Goal: Obtain resource: Download file/media

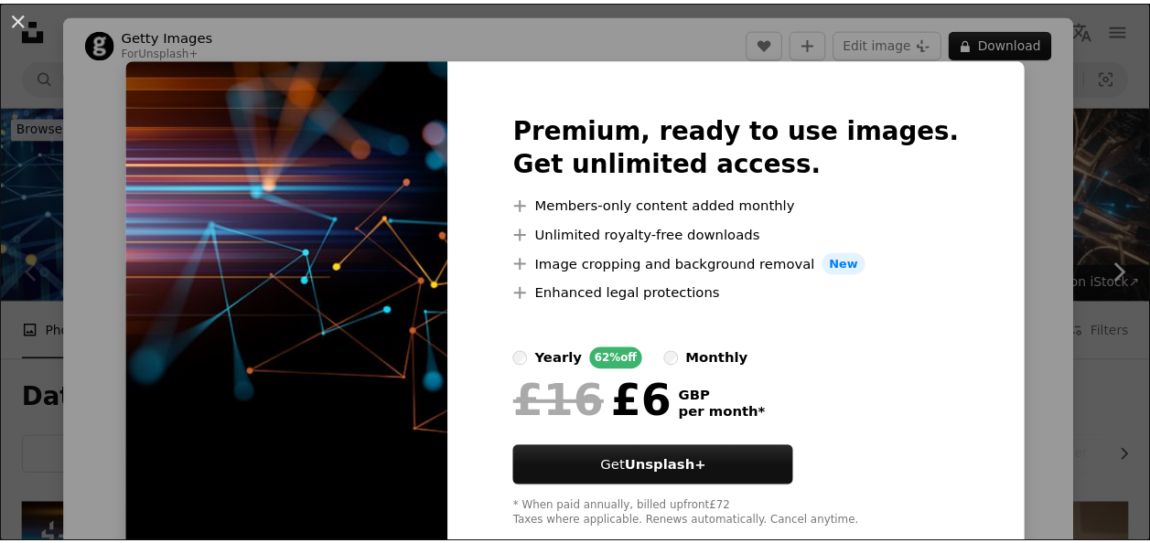
scroll to position [301, 0]
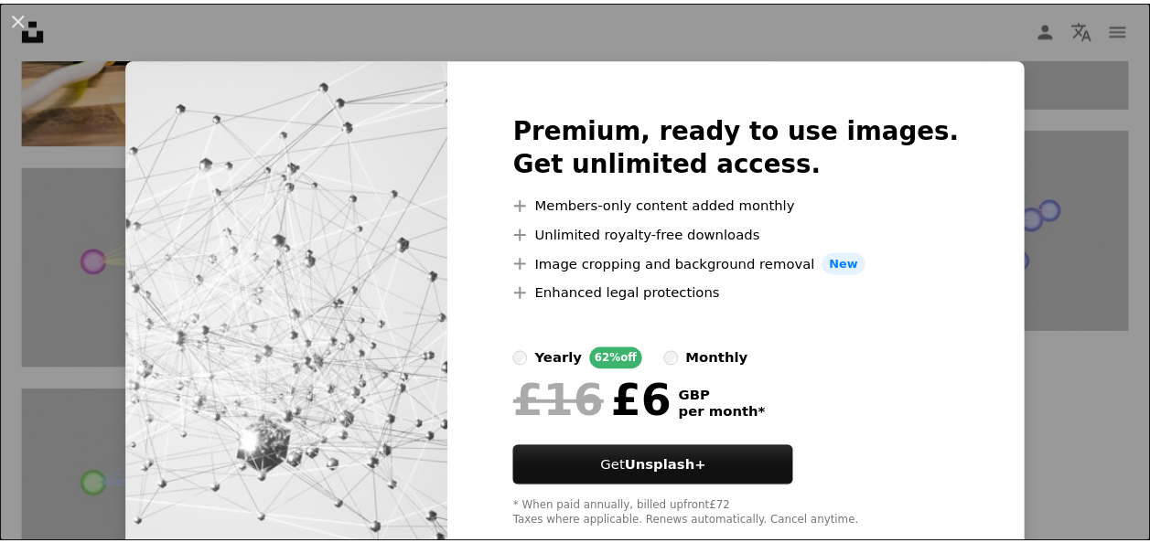
scroll to position [44, 0]
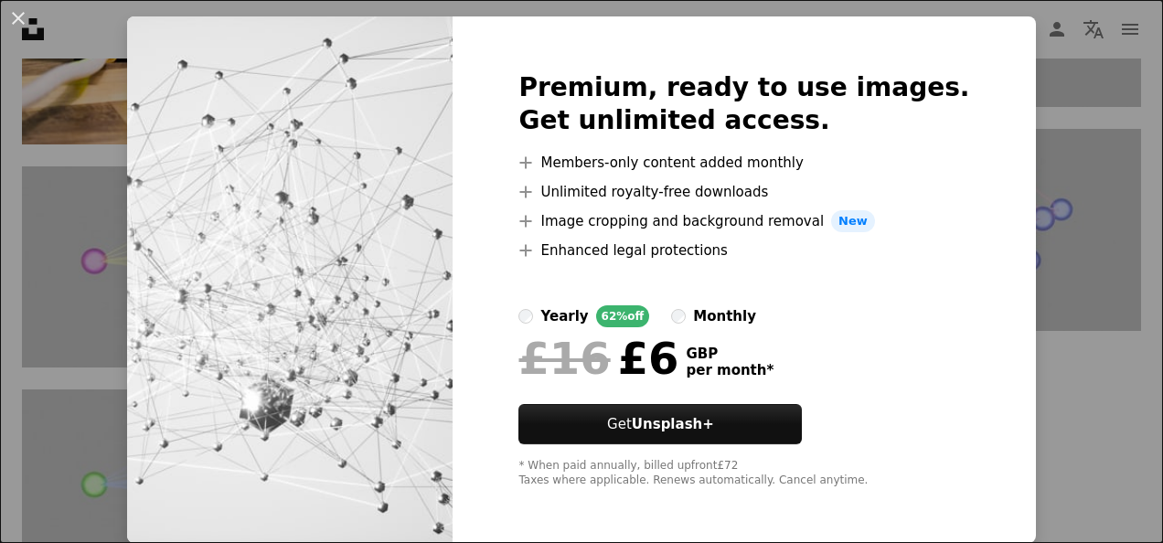
click at [659, 463] on div "* When paid annually, billed upfront £72 Taxes where applicable. Renews automat…" at bounding box center [744, 473] width 451 height 29
click at [122, 313] on div "An X shape Premium, ready to use images. Get unlimited access. A plus sign Memb…" at bounding box center [581, 271] width 1163 height 543
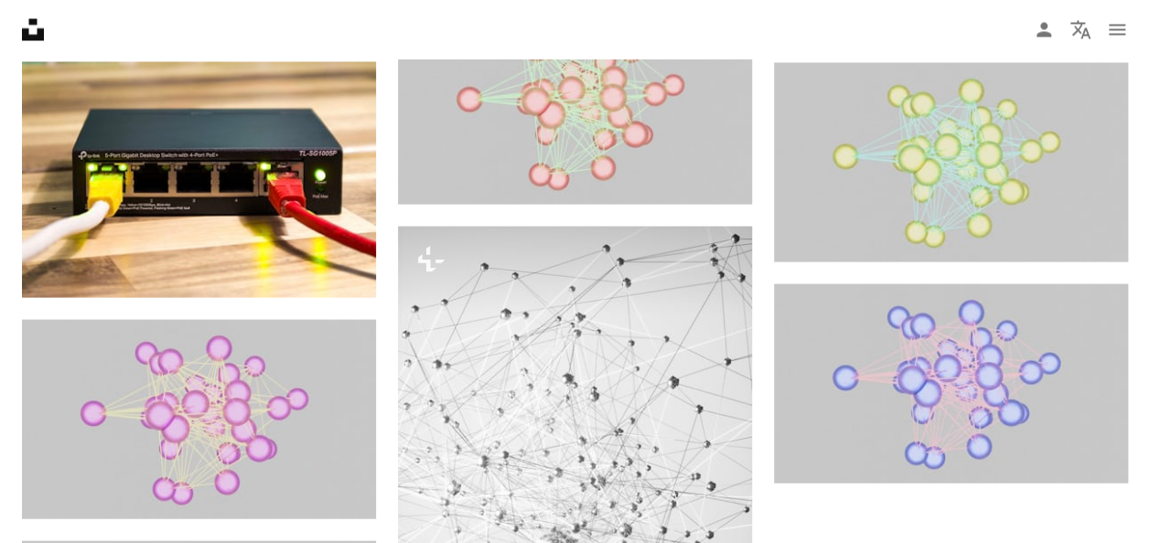
scroll to position [1717, 0]
